Goal: Check status

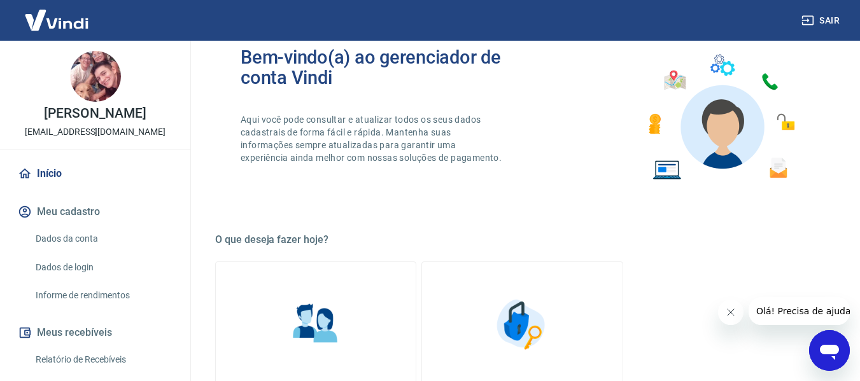
scroll to position [51, 0]
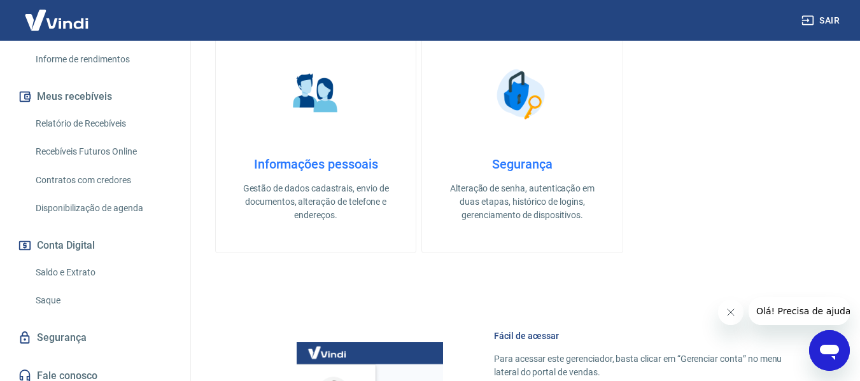
scroll to position [238, 0]
click at [88, 285] on link "Saldo e Extrato" at bounding box center [103, 272] width 145 height 26
